Goal: Find specific page/section: Find specific page/section

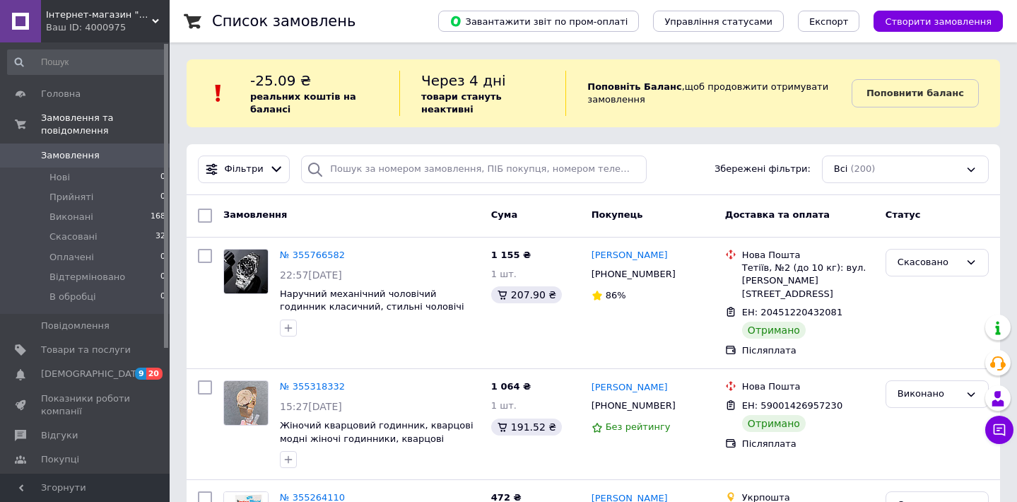
click at [117, 25] on div "Ваш ID: 4000975" at bounding box center [108, 27] width 124 height 13
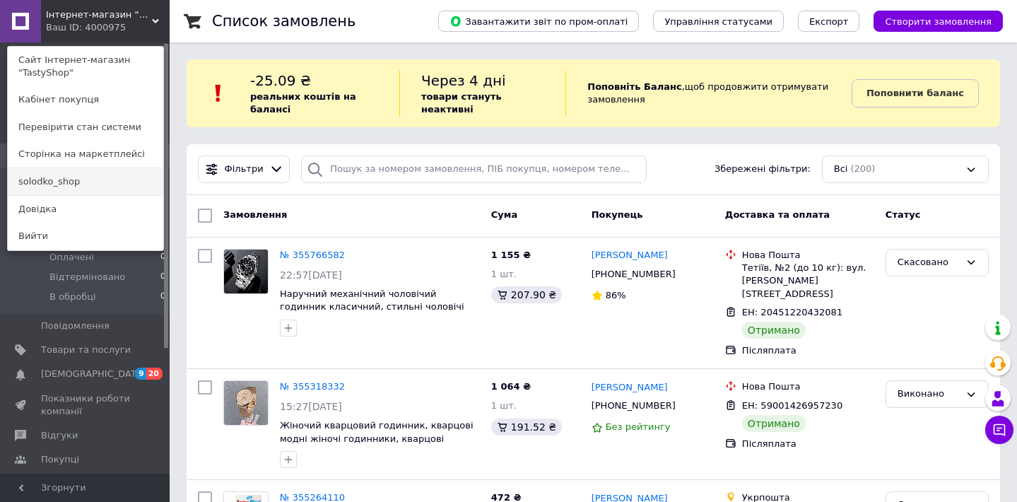
click at [119, 187] on link "solodko_shop" at bounding box center [86, 181] width 156 height 27
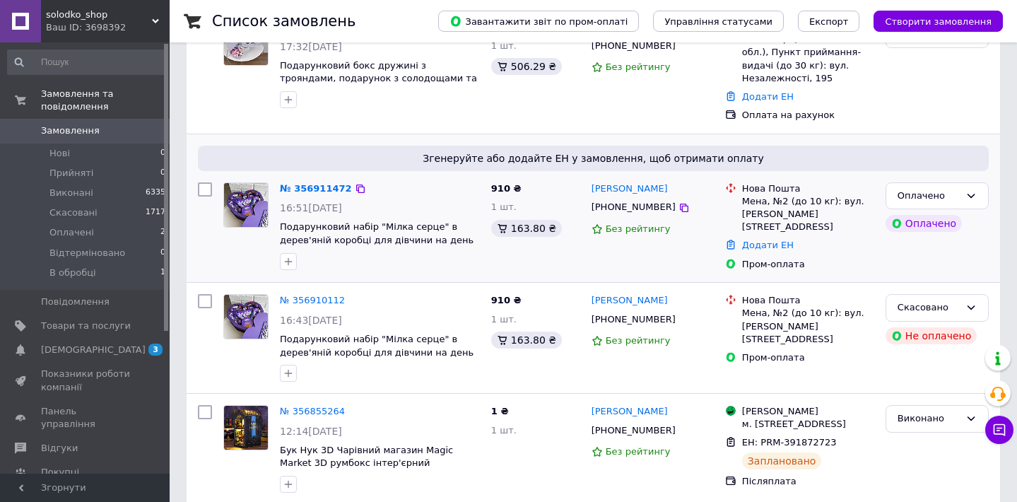
scroll to position [235, 0]
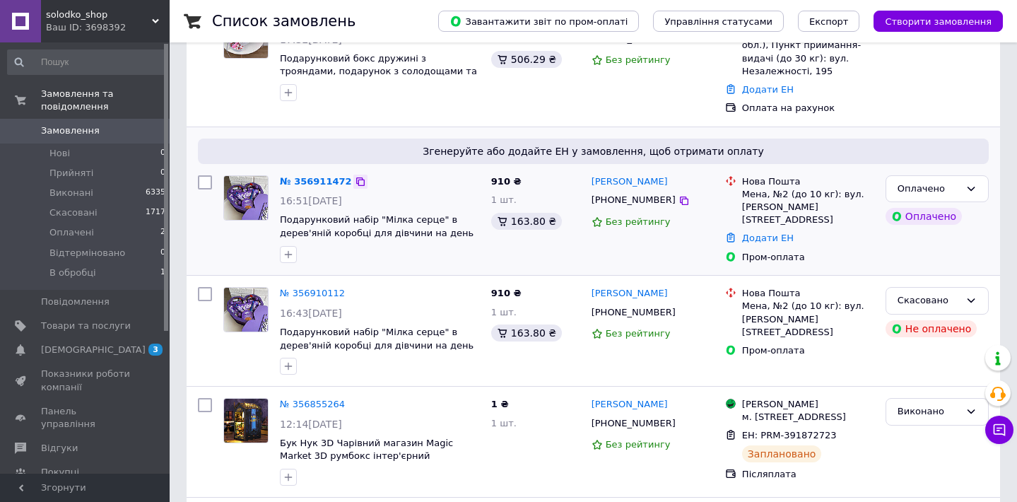
click at [357, 180] on icon at bounding box center [360, 181] width 8 height 8
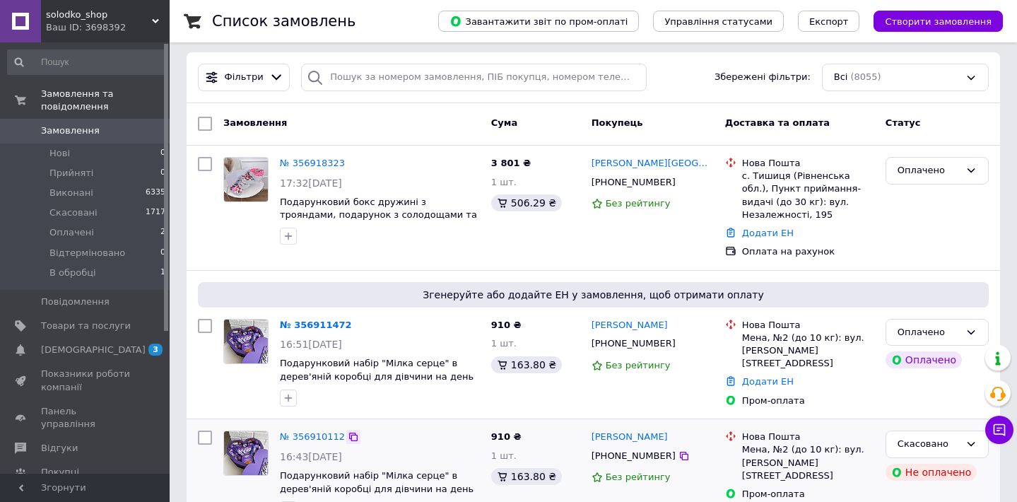
scroll to position [90, 0]
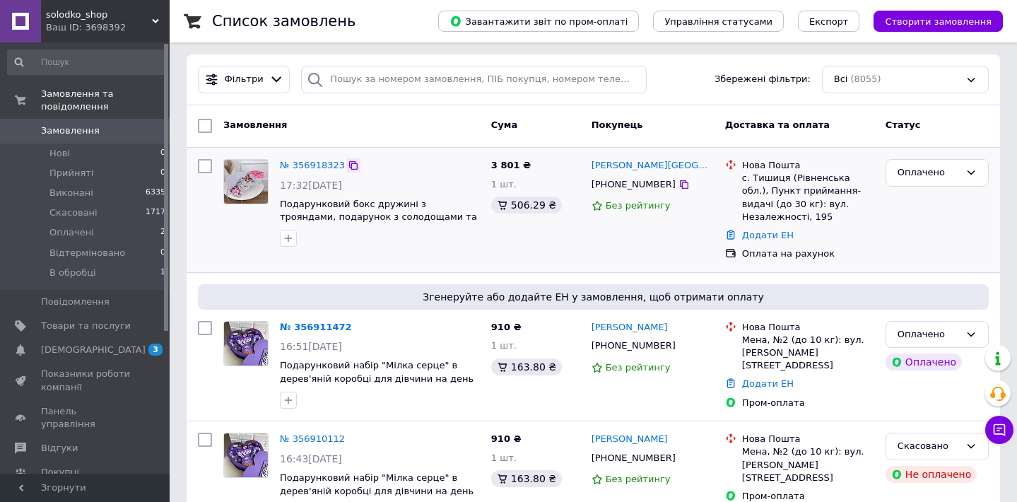
click at [353, 162] on icon at bounding box center [353, 165] width 8 height 8
click at [84, 319] on span "Товари та послуги" at bounding box center [86, 325] width 90 height 13
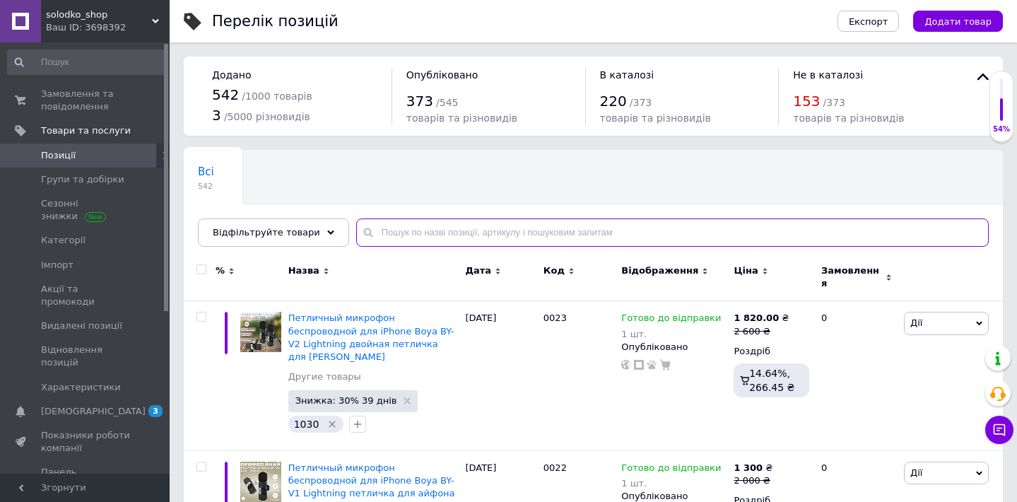
click at [432, 233] on input "text" at bounding box center [672, 232] width 633 height 28
type input "005"
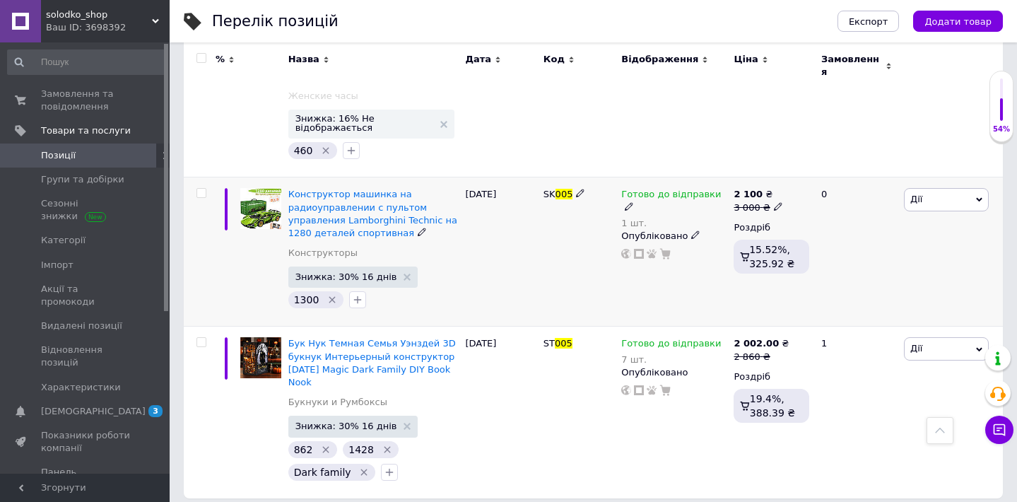
scroll to position [267, 0]
